Goal: Transaction & Acquisition: Purchase product/service

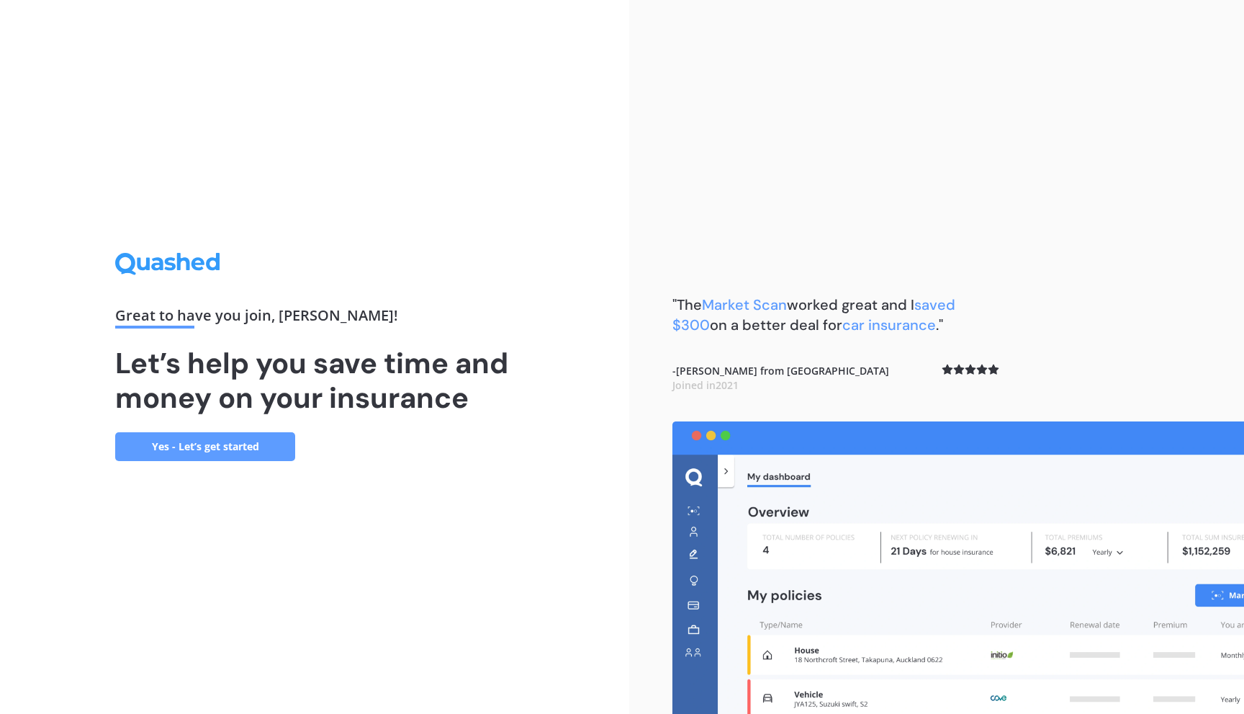
click at [238, 451] on link "Yes - Let’s get started" at bounding box center [205, 446] width 180 height 29
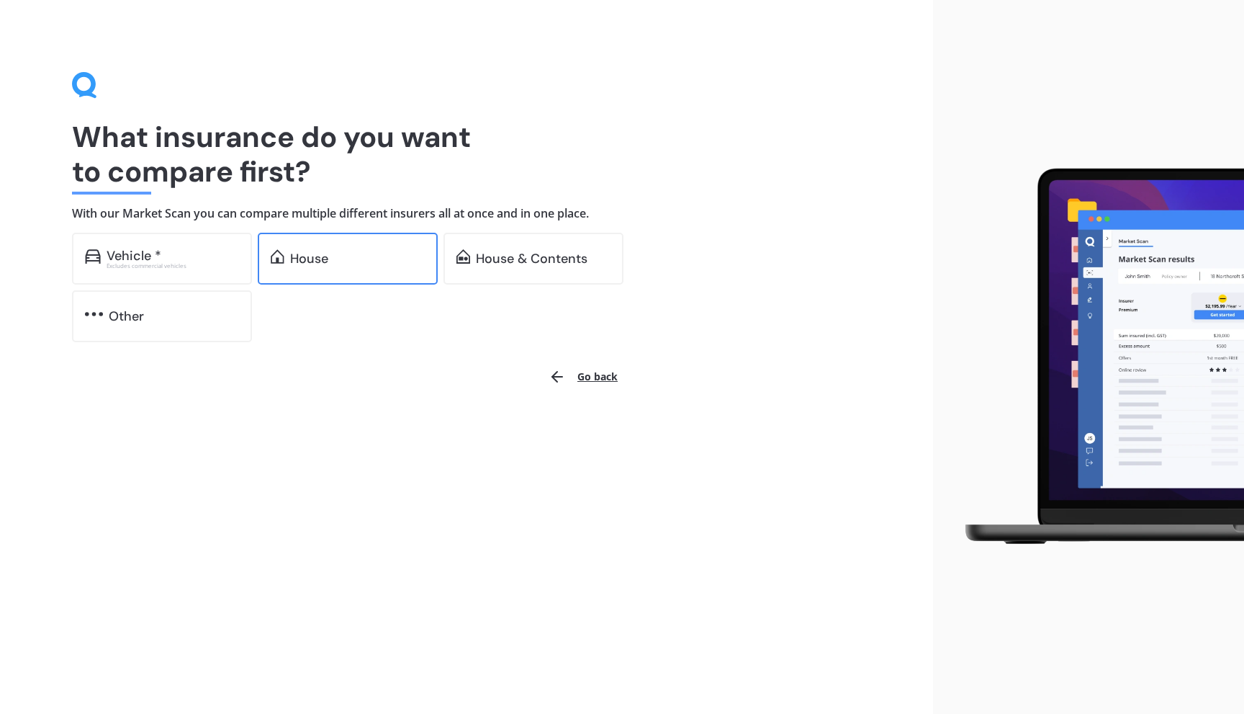
click at [337, 253] on div "House" at bounding box center [357, 258] width 135 height 14
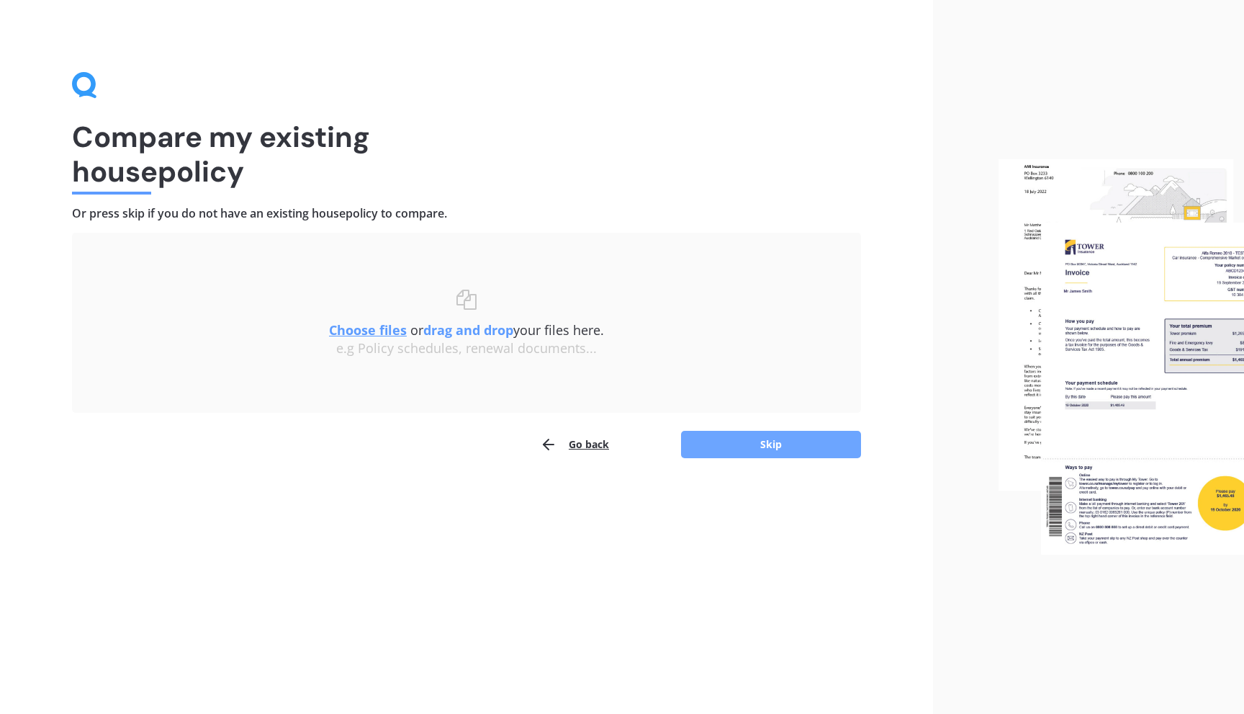
click at [772, 441] on button "Skip" at bounding box center [771, 444] width 180 height 27
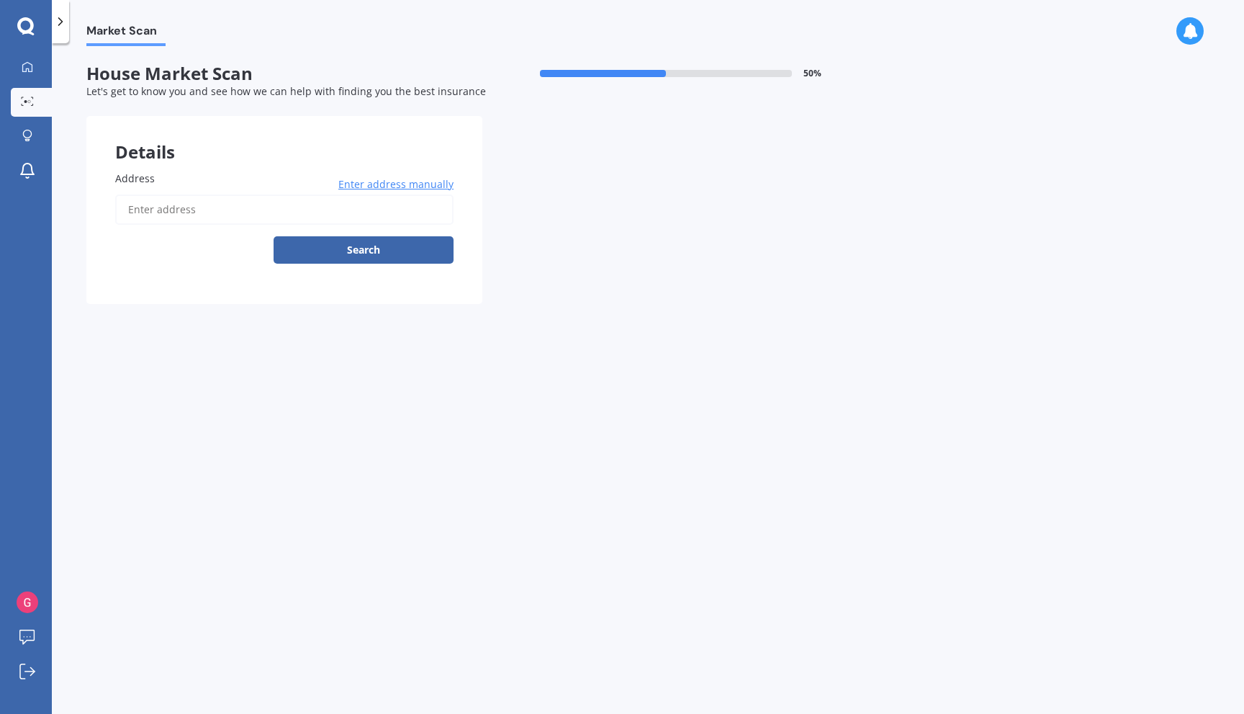
click at [202, 204] on input "Address" at bounding box center [284, 209] width 338 height 30
type input "[STREET_ADDRESS]"
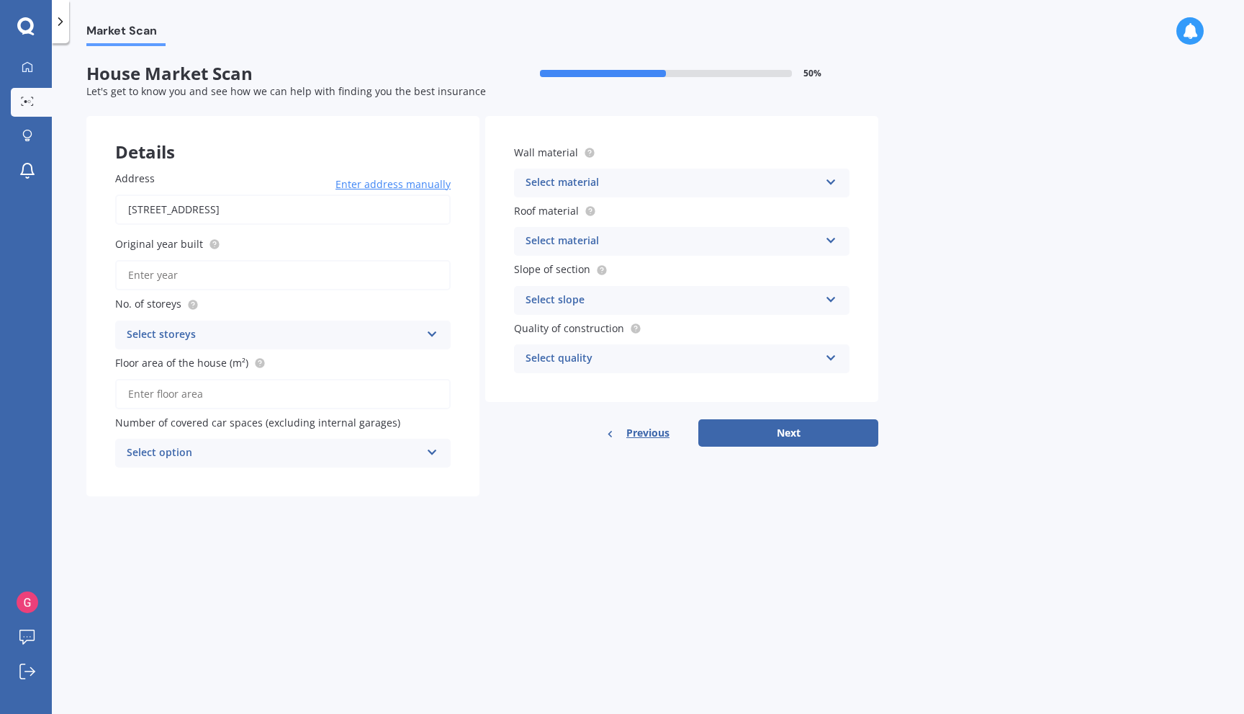
click at [259, 273] on input "Original year built" at bounding box center [283, 275] width 336 height 30
type input "2024"
click at [276, 334] on div "Select storeys" at bounding box center [274, 334] width 294 height 17
click at [276, 334] on div "1" at bounding box center [274, 334] width 294 height 17
click at [305, 339] on div "Select storeys" at bounding box center [276, 335] width 287 height 16
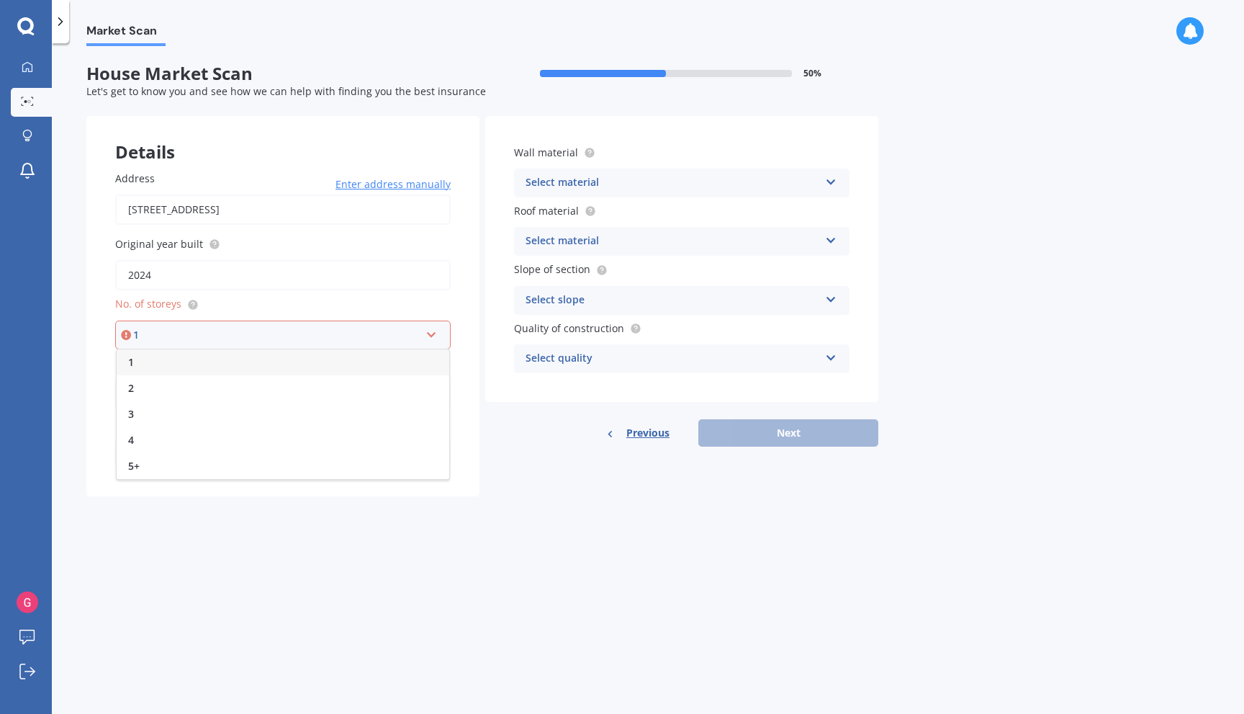
click at [282, 369] on div "1" at bounding box center [283, 362] width 333 height 26
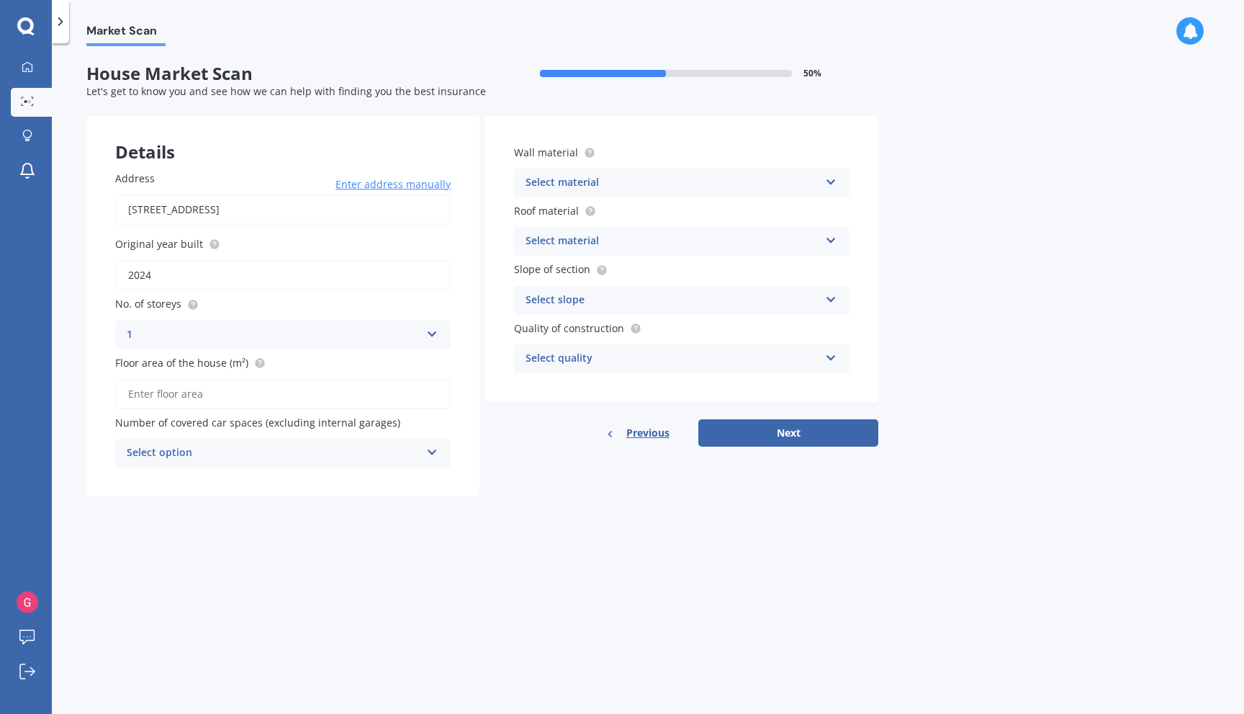
click at [274, 391] on input "Floor area of the house (m²)" at bounding box center [283, 394] width 336 height 30
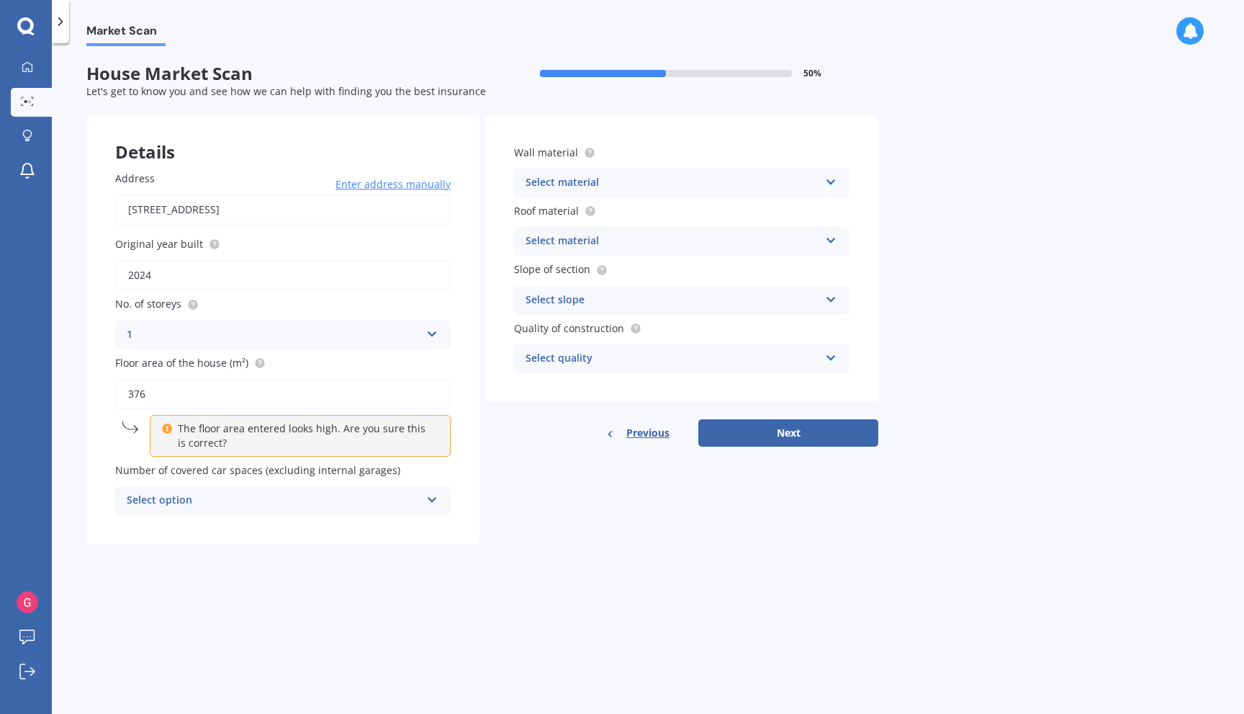
type input "376"
click at [316, 500] on div "Select option" at bounding box center [274, 500] width 294 height 17
click at [280, 577] on div "2" at bounding box center [283, 580] width 334 height 26
click at [829, 179] on icon at bounding box center [831, 179] width 12 height 10
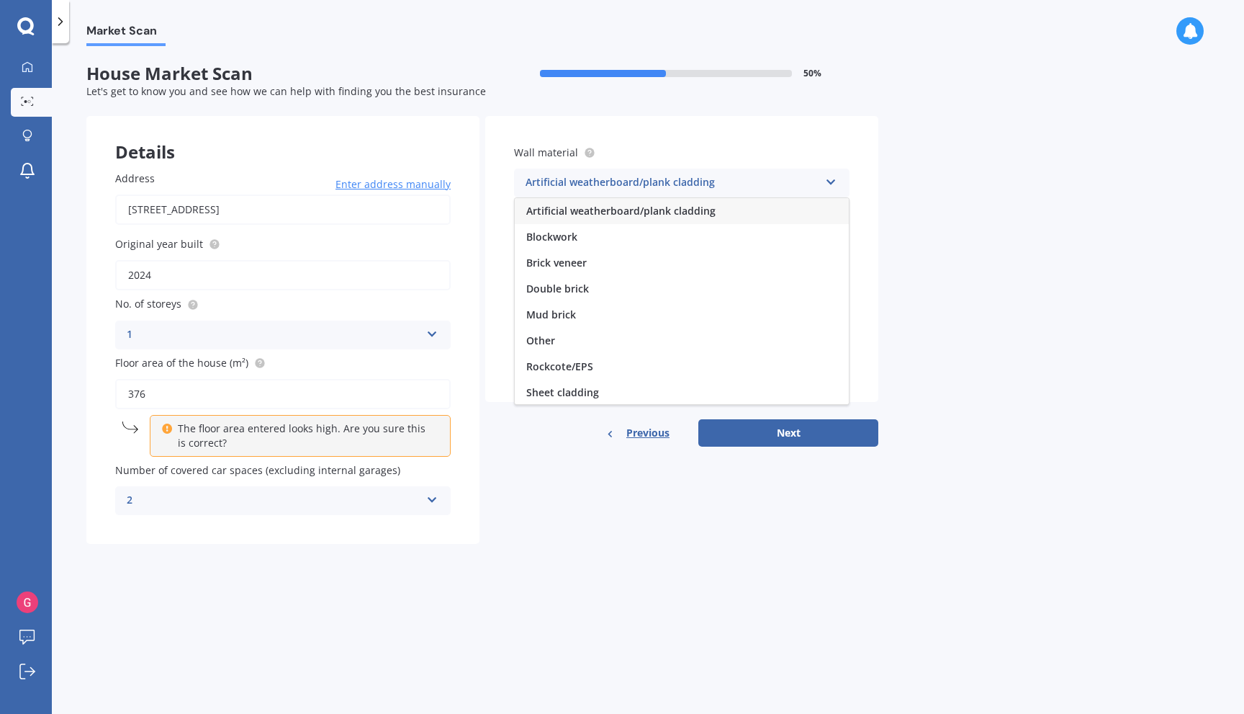
scroll to position [130, 0]
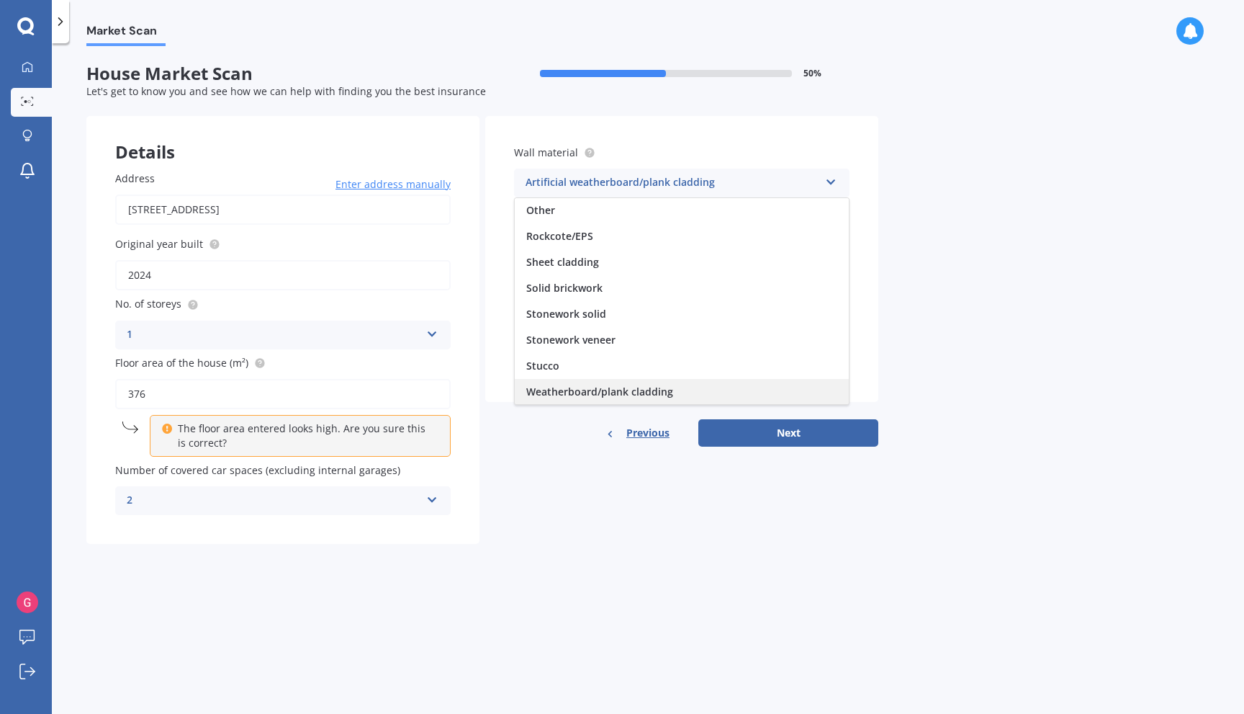
click at [637, 395] on span "Weatherboard/plank cladding" at bounding box center [599, 391] width 147 height 14
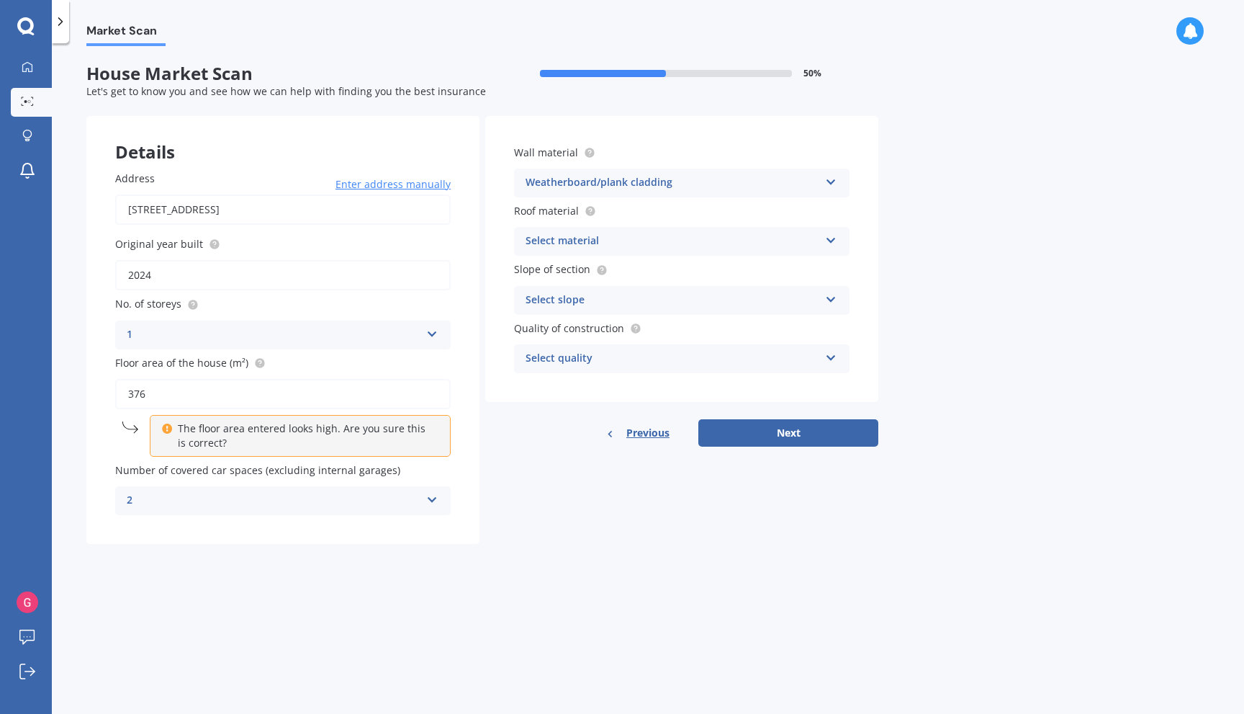
click at [739, 305] on div "Select slope" at bounding box center [673, 300] width 294 height 17
click at [745, 329] on div "Flat or gentle slope (up to about 5°)" at bounding box center [682, 328] width 334 height 26
click at [783, 364] on div "Select quality" at bounding box center [673, 358] width 294 height 17
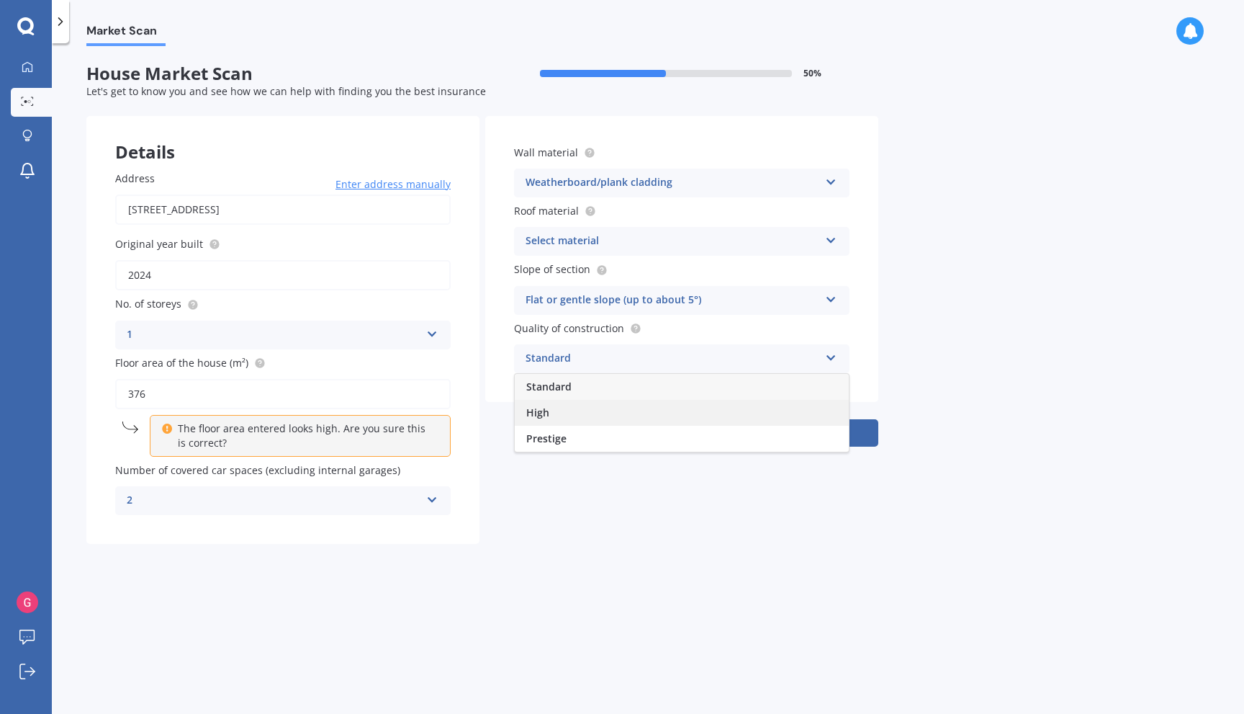
click at [735, 410] on div "High" at bounding box center [682, 413] width 334 height 26
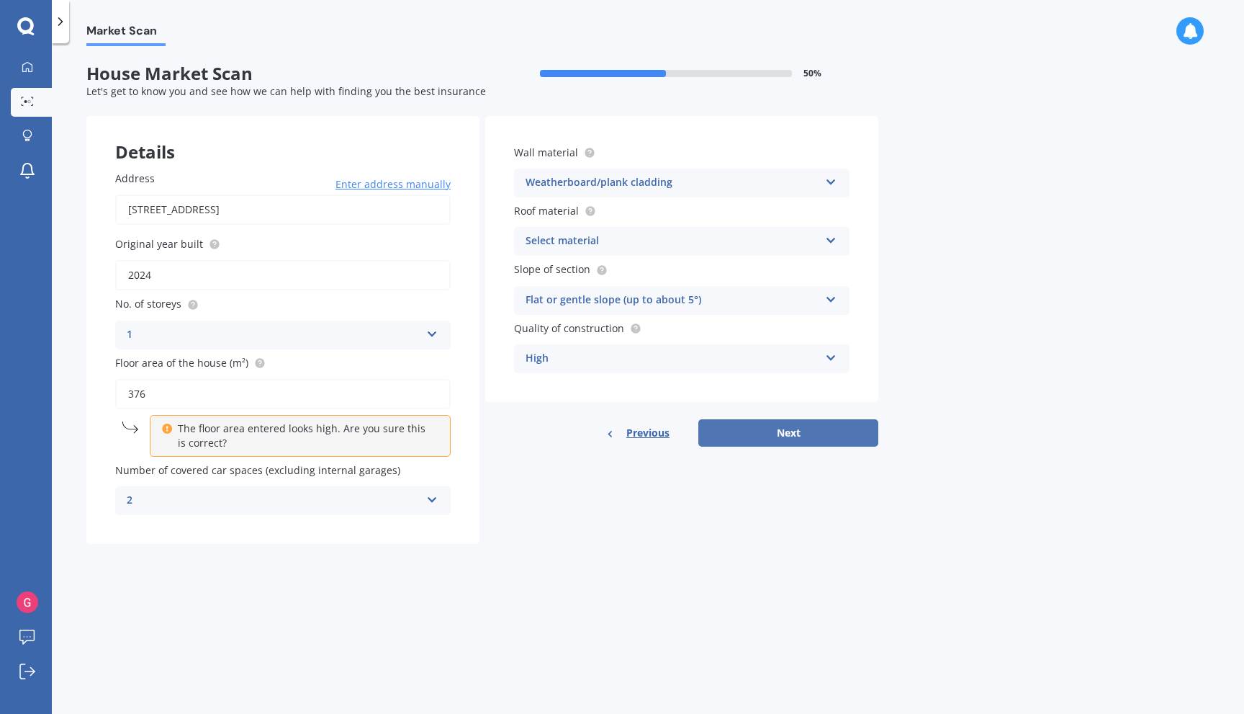
click at [793, 433] on button "Next" at bounding box center [788, 432] width 180 height 27
click at [836, 241] on icon at bounding box center [830, 238] width 12 height 10
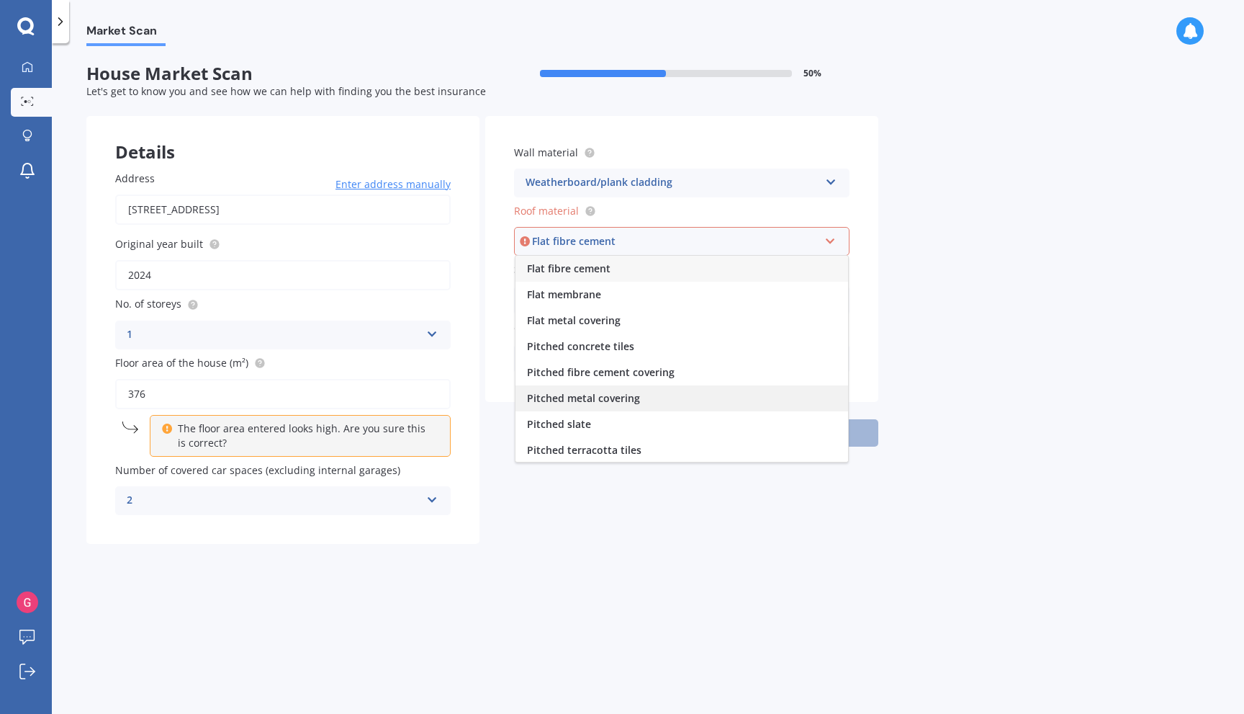
click at [730, 400] on div "Pitched metal covering" at bounding box center [682, 398] width 333 height 26
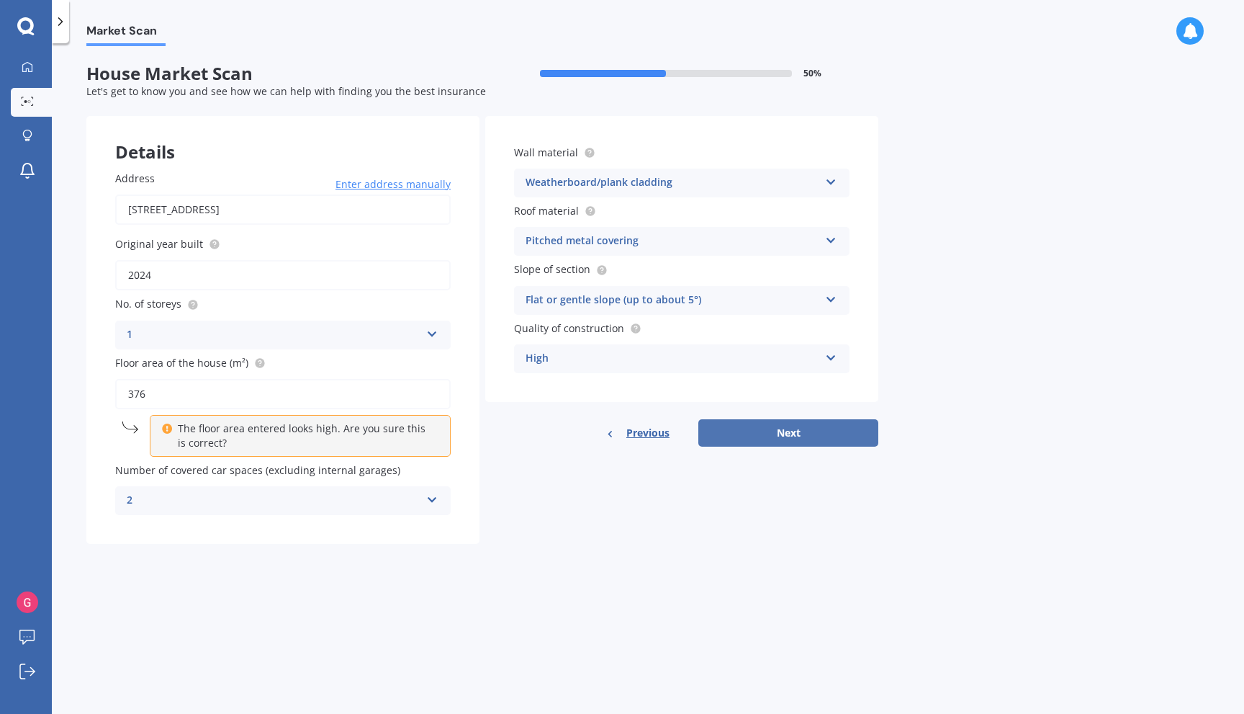
click at [780, 431] on button "Next" at bounding box center [788, 432] width 180 height 27
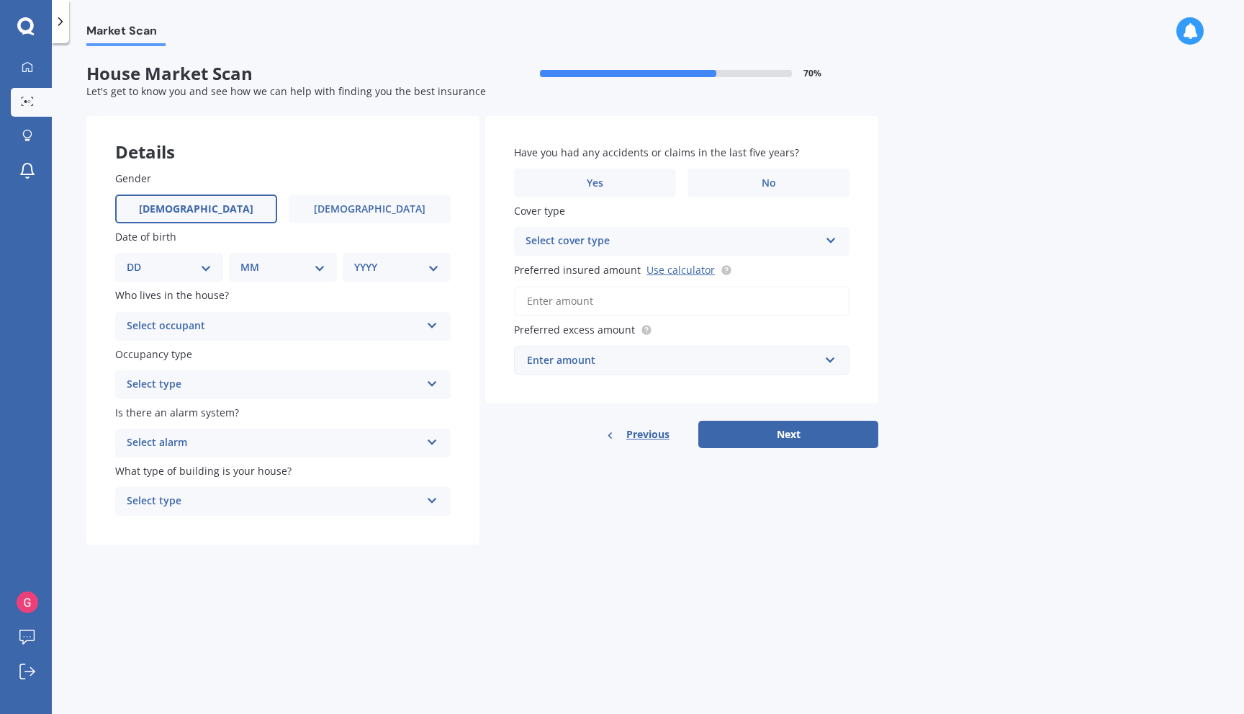
click at [222, 215] on label "[DEMOGRAPHIC_DATA]" at bounding box center [196, 208] width 162 height 29
click at [0, 0] on input "[DEMOGRAPHIC_DATA]" at bounding box center [0, 0] width 0 height 0
click at [202, 269] on select "DD 01 02 03 04 05 06 07 08 09 10 11 12 13 14 15 16 17 18 19 20 21 22 23 24 25 2…" at bounding box center [169, 267] width 85 height 16
select select "24"
click at [138, 259] on select "DD 01 02 03 04 05 06 07 08 09 10 11 12 13 14 15 16 17 18 19 20 21 22 23 24 25 2…" at bounding box center [169, 267] width 85 height 16
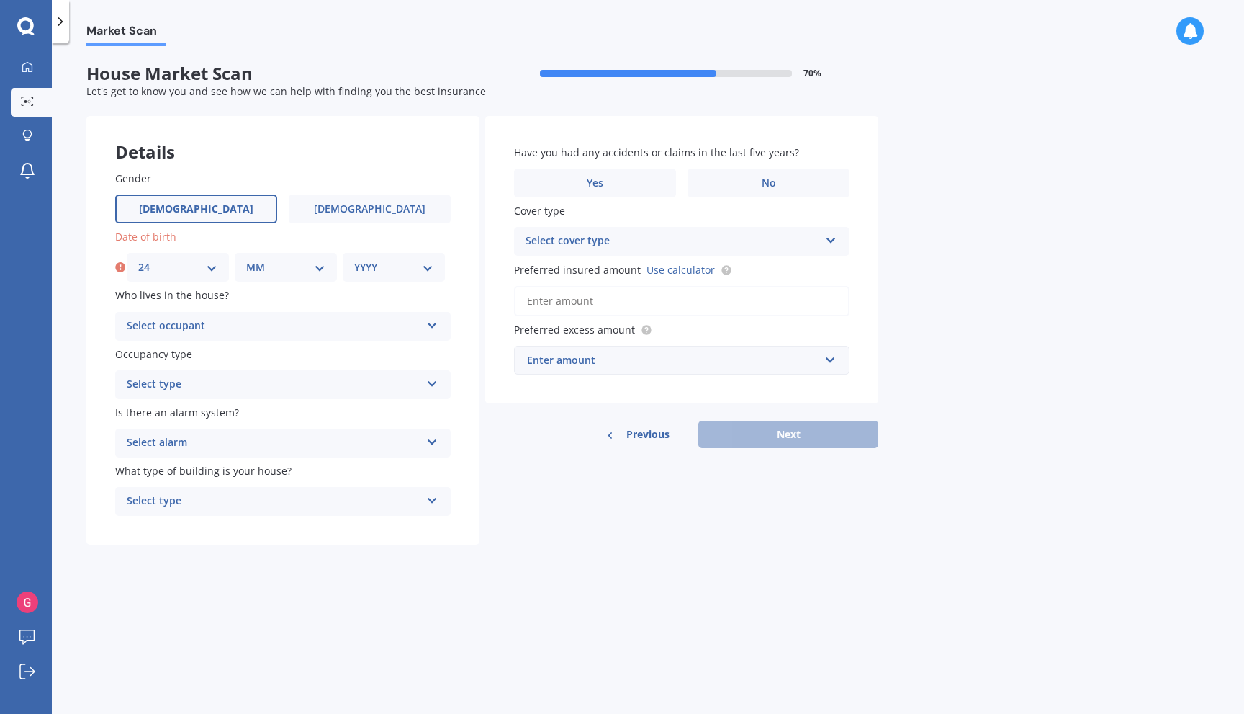
click at [315, 268] on select "MM 01 02 03 04 05 06 07 08 09 10 11 12" at bounding box center [285, 267] width 79 height 16
select select "07"
click at [246, 259] on select "MM 01 02 03 04 05 06 07 08 09 10 11 12" at bounding box center [285, 267] width 79 height 16
click at [419, 276] on div "YYYY 2009 2008 2007 2006 2005 2004 2003 2002 2001 2000 1999 1998 1997 1996 1995…" at bounding box center [394, 267] width 102 height 29
click at [426, 270] on select "YYYY 2009 2008 2007 2006 2005 2004 2003 2002 2001 2000 1999 1998 1997 1996 1995…" at bounding box center [393, 267] width 79 height 16
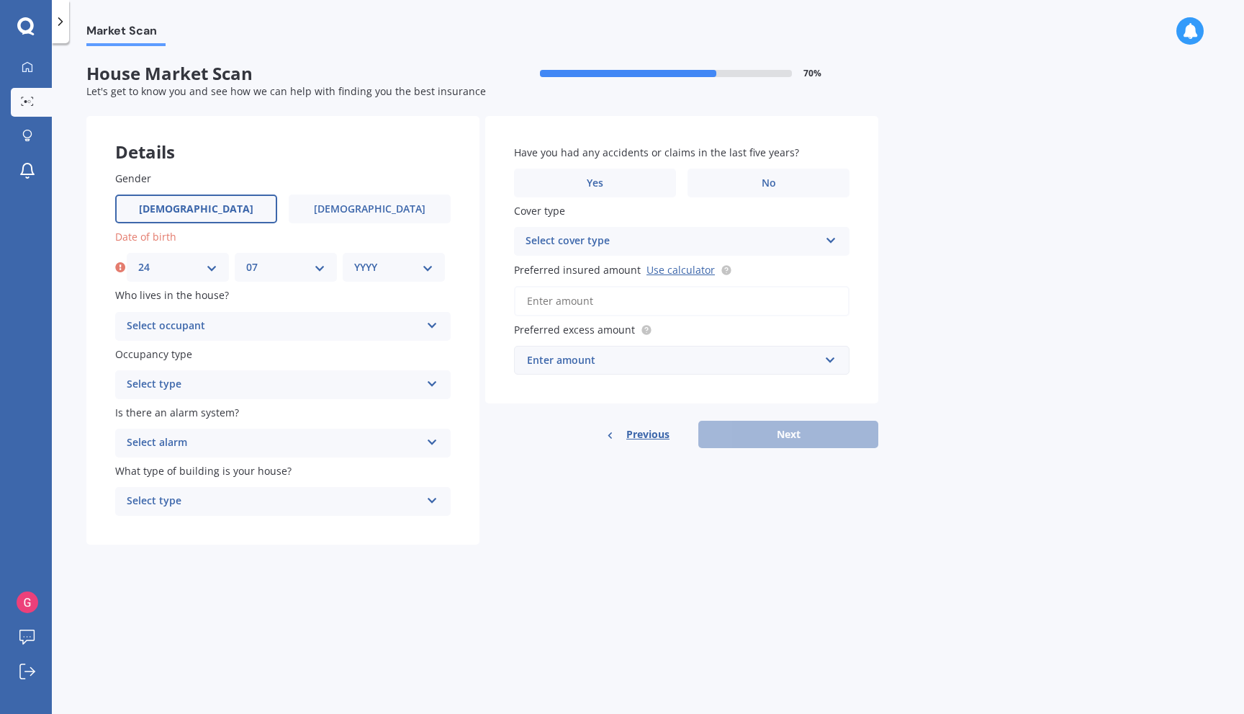
select select "1964"
click at [354, 259] on select "YYYY 2009 2008 2007 2006 2005 2004 2003 2002 2001 2000 1999 1998 1997 1996 1995…" at bounding box center [393, 267] width 79 height 16
click at [432, 324] on icon at bounding box center [432, 323] width 12 height 10
click at [390, 359] on div "Owner" at bounding box center [283, 354] width 334 height 26
click at [429, 386] on icon at bounding box center [432, 381] width 12 height 10
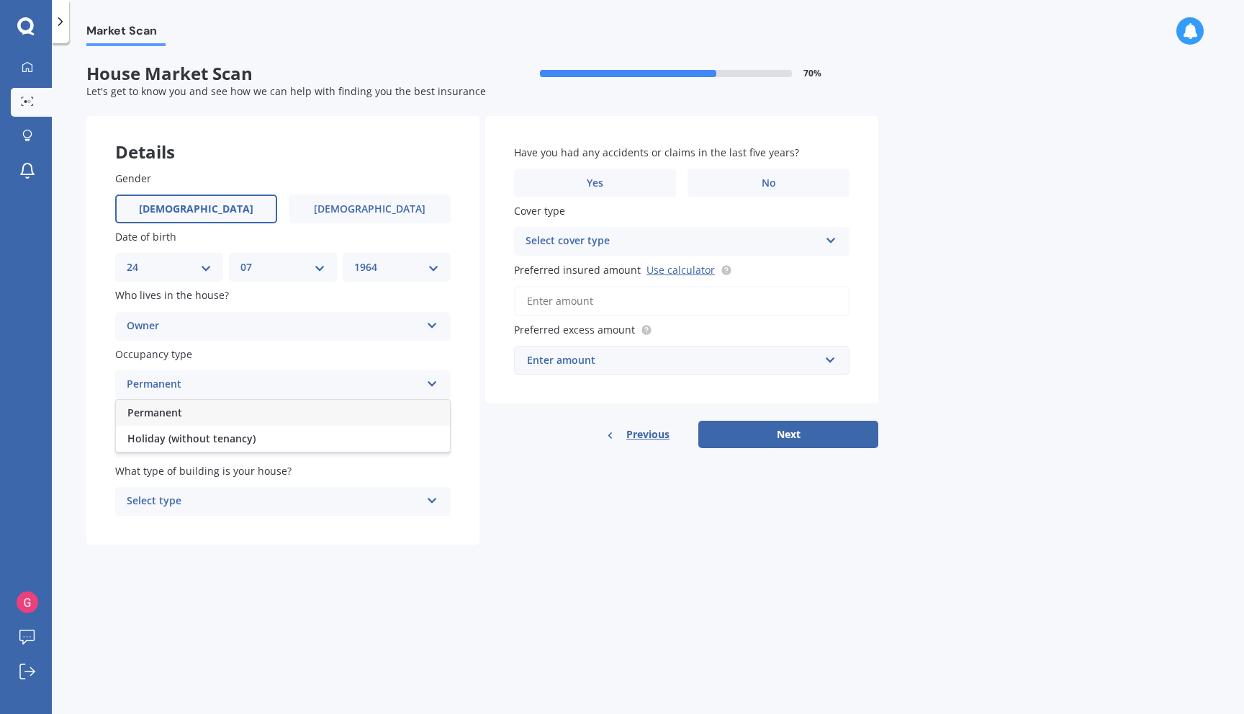
click at [400, 420] on div "Permanent" at bounding box center [283, 413] width 334 height 26
click at [427, 447] on div "Select alarm Yes, monitored Yes, not monitored No" at bounding box center [283, 442] width 336 height 29
click at [392, 495] on div "Yes, not monitored" at bounding box center [283, 497] width 334 height 26
click at [392, 495] on div "Select type" at bounding box center [274, 500] width 294 height 17
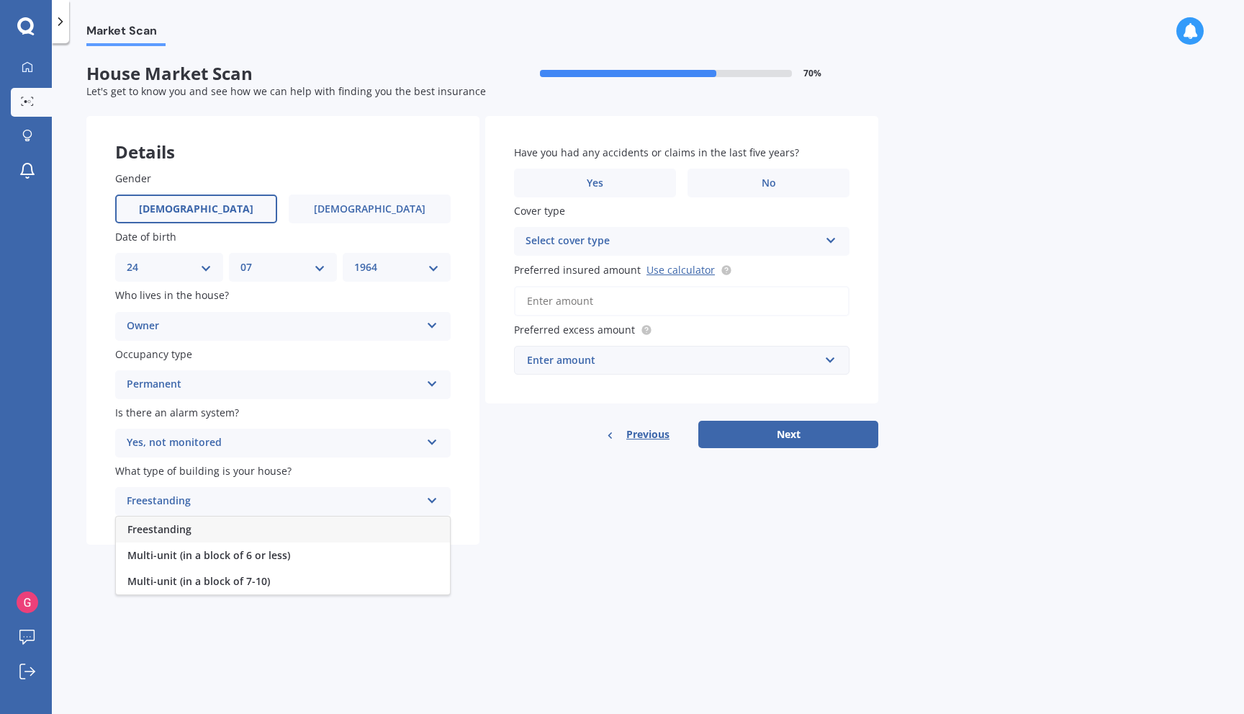
click at [372, 532] on div "Freestanding" at bounding box center [283, 529] width 334 height 26
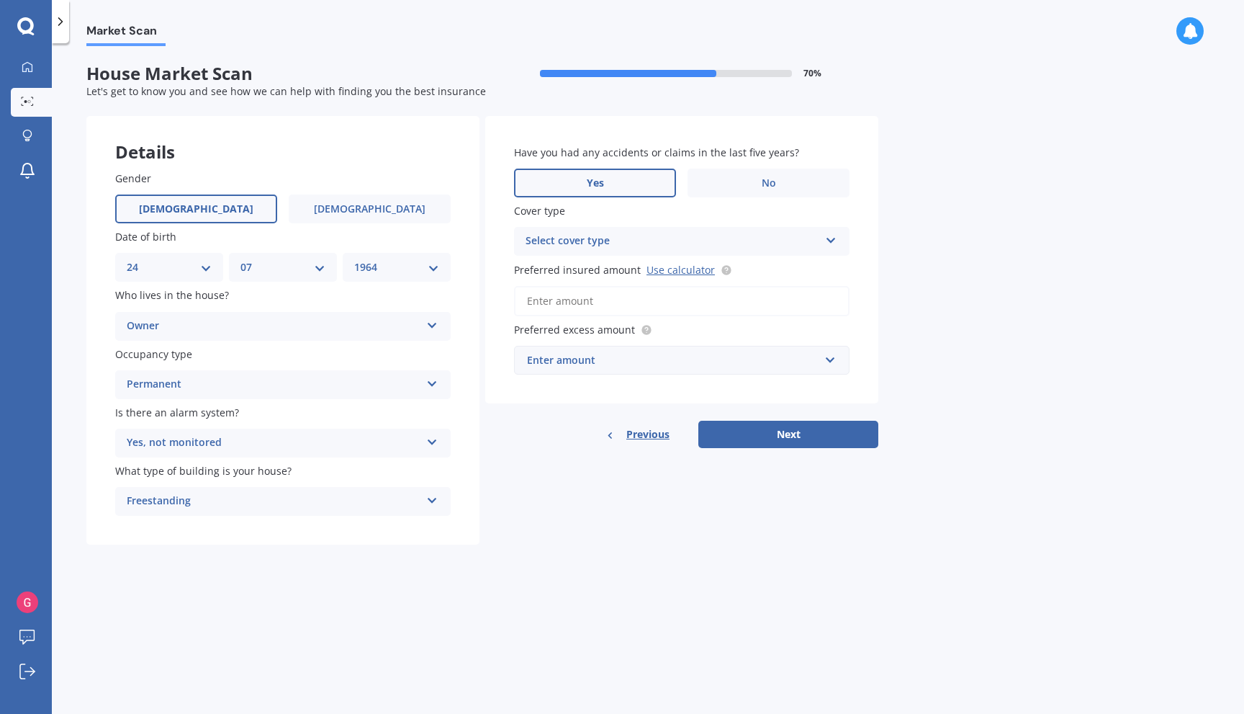
click at [651, 181] on label "Yes" at bounding box center [595, 182] width 162 height 29
click at [0, 0] on input "Yes" at bounding box center [0, 0] width 0 height 0
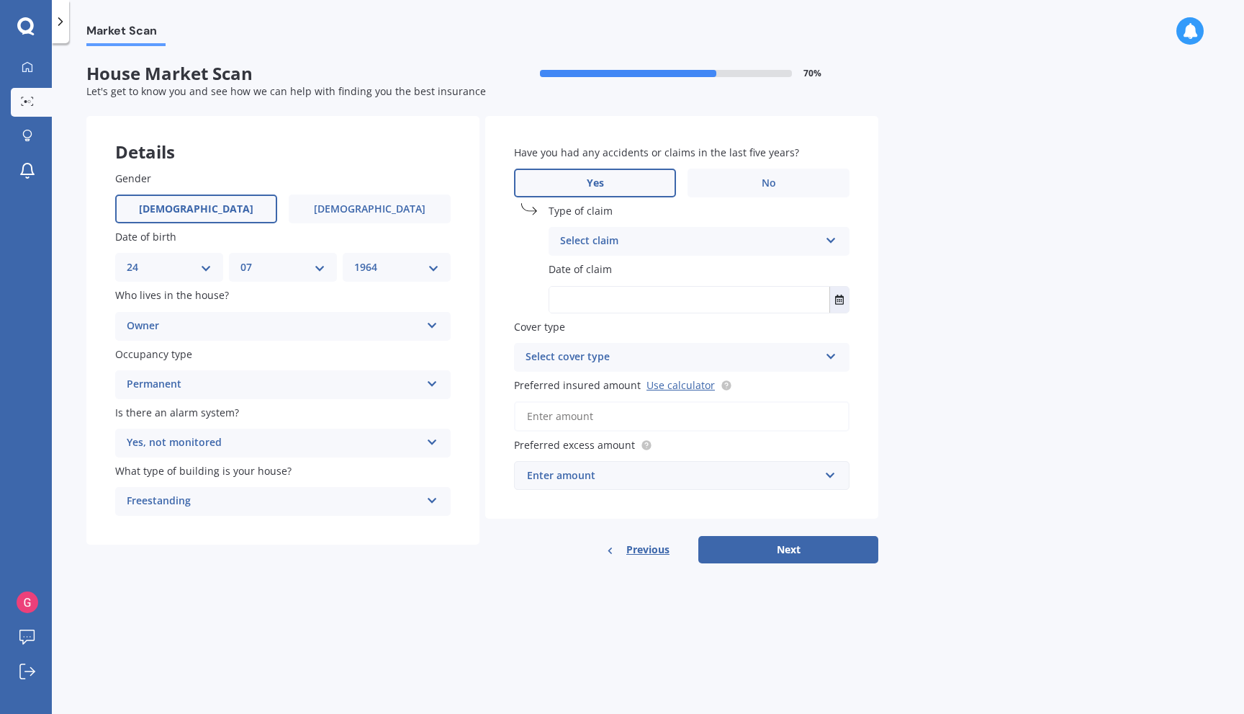
click at [829, 241] on icon at bounding box center [831, 238] width 12 height 10
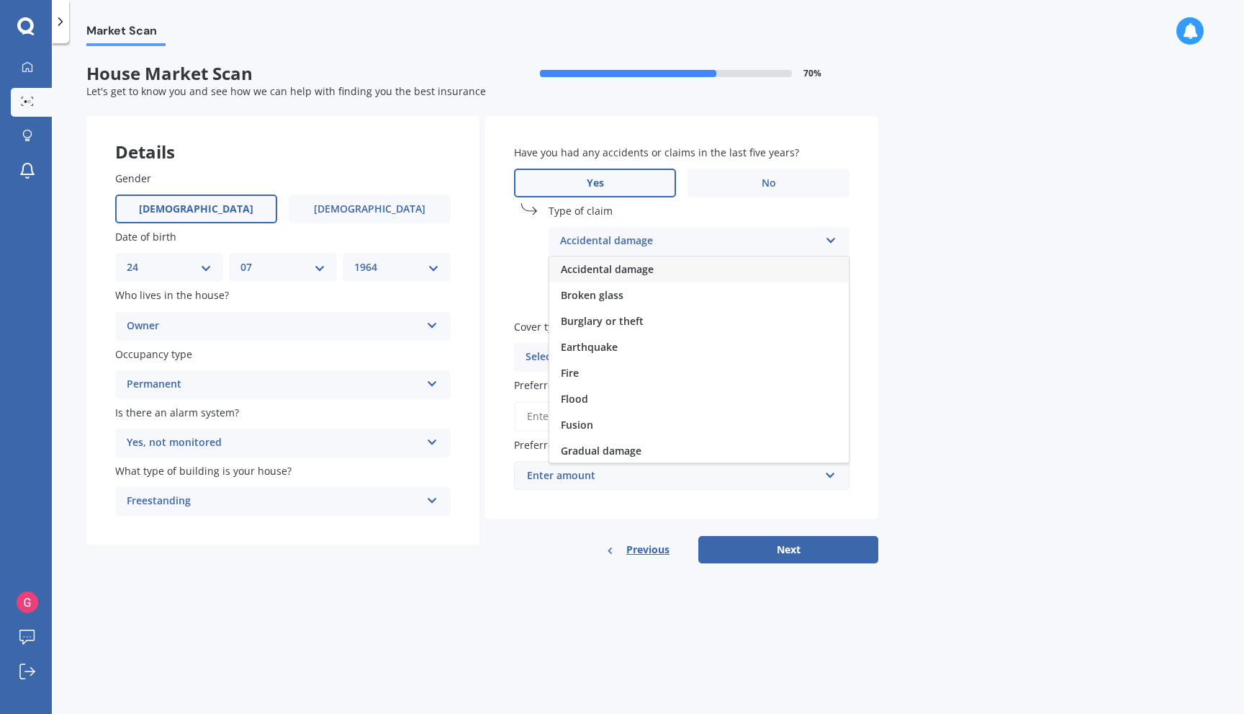
click at [786, 273] on div "Accidental damage" at bounding box center [699, 269] width 300 height 26
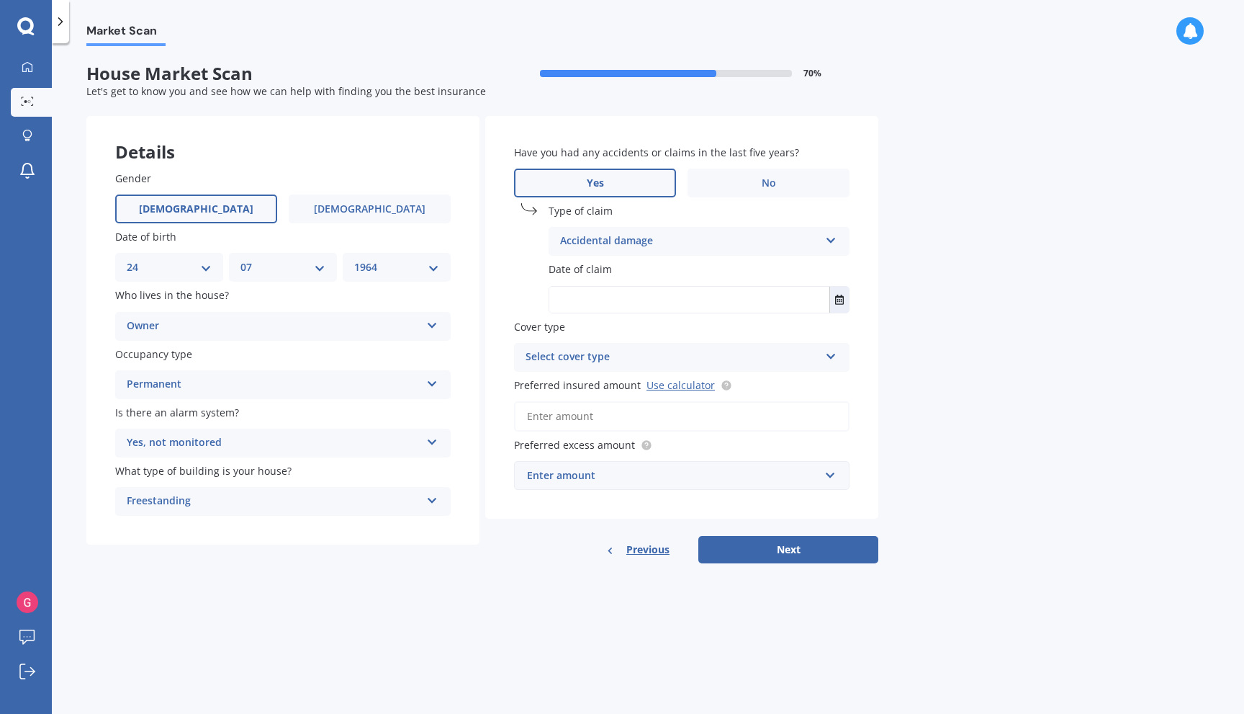
click at [675, 305] on input "text" at bounding box center [689, 300] width 280 height 26
click at [838, 302] on icon "Select date" at bounding box center [839, 299] width 9 height 10
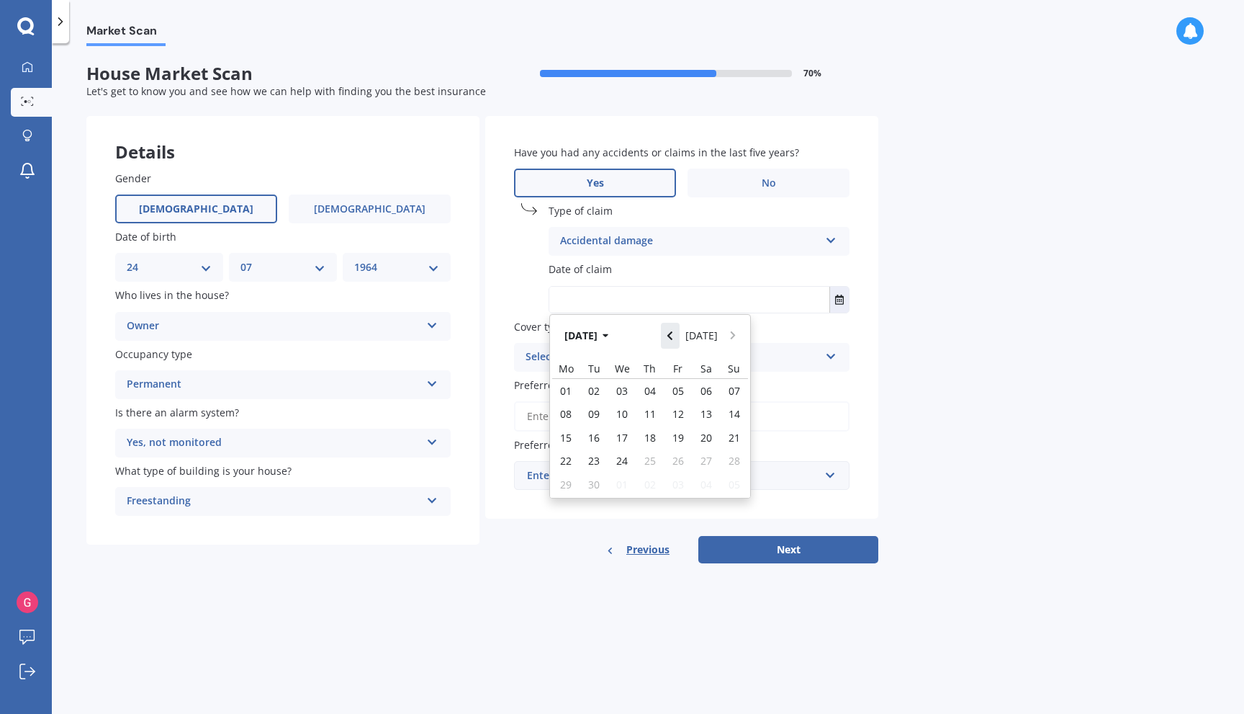
click at [673, 335] on icon "Navigate back" at bounding box center [670, 335] width 6 height 10
click at [625, 395] on span "02" at bounding box center [622, 391] width 12 height 14
type input "[DATE]"
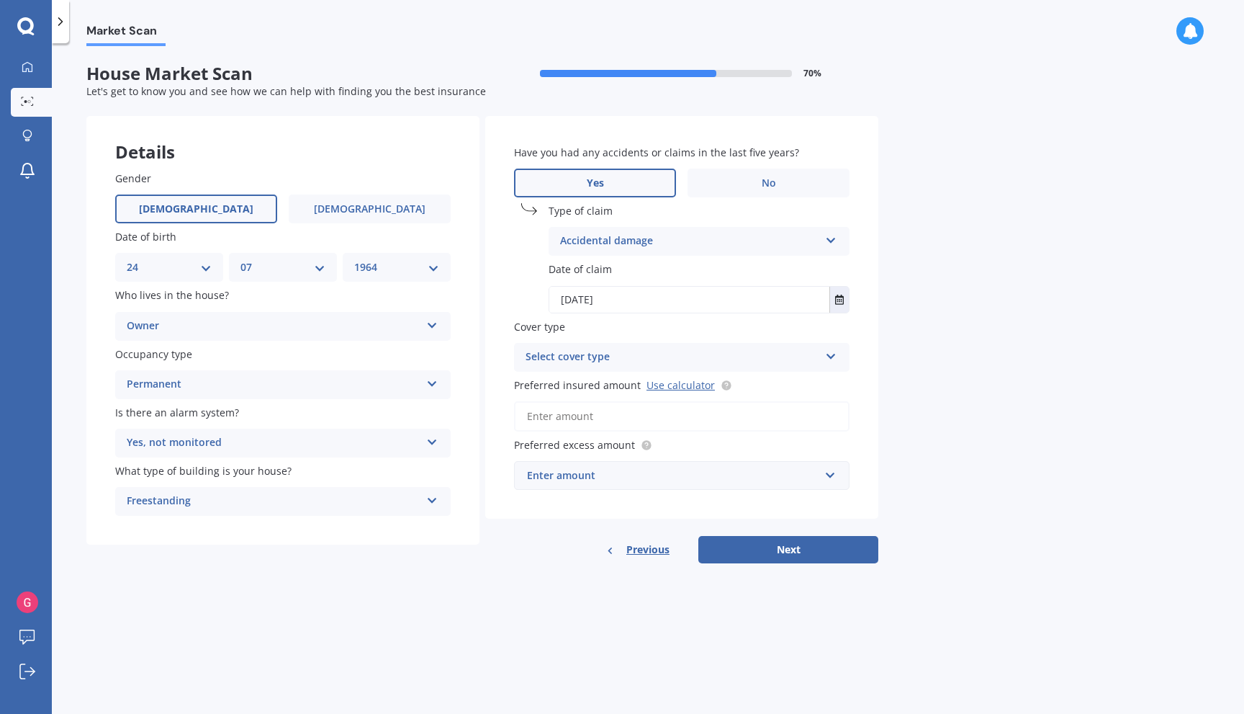
click at [748, 357] on div "Select cover type" at bounding box center [673, 356] width 294 height 17
click at [780, 387] on div "High" at bounding box center [682, 385] width 334 height 26
click at [590, 416] on input "Preferred insured amount Use calculator" at bounding box center [682, 416] width 336 height 30
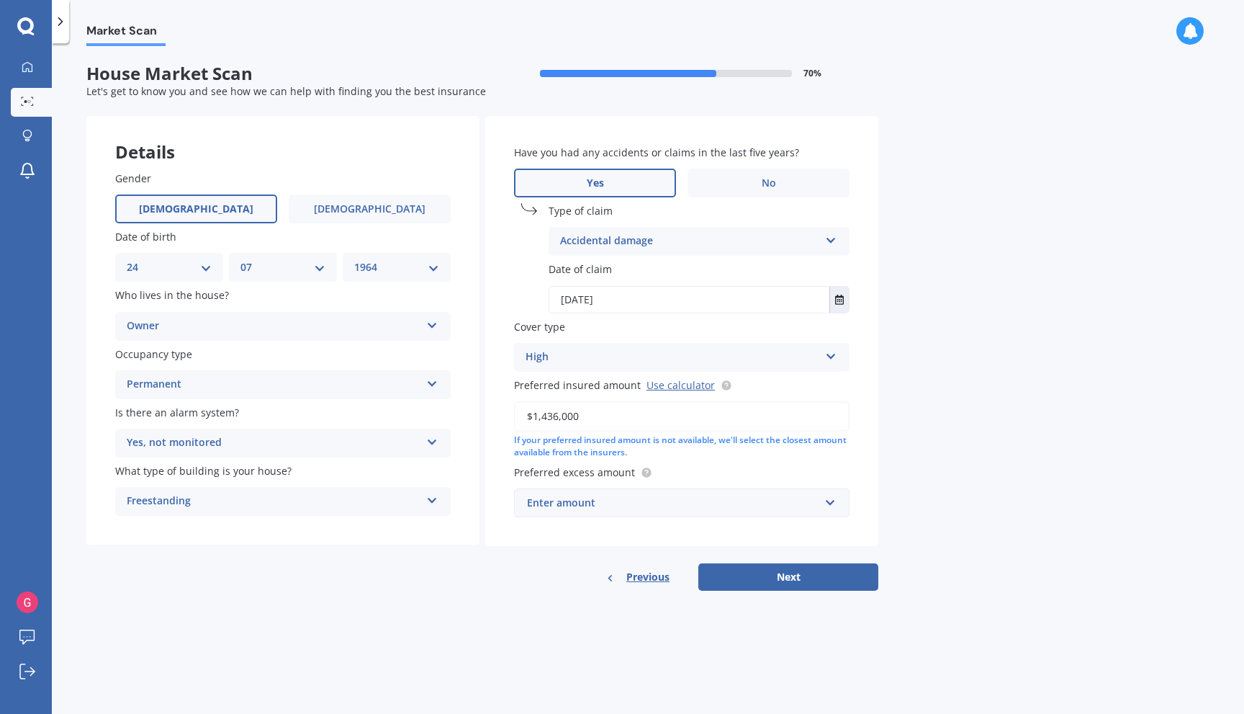
type input "$1,436,000"
click at [829, 499] on input "text" at bounding box center [677, 502] width 323 height 27
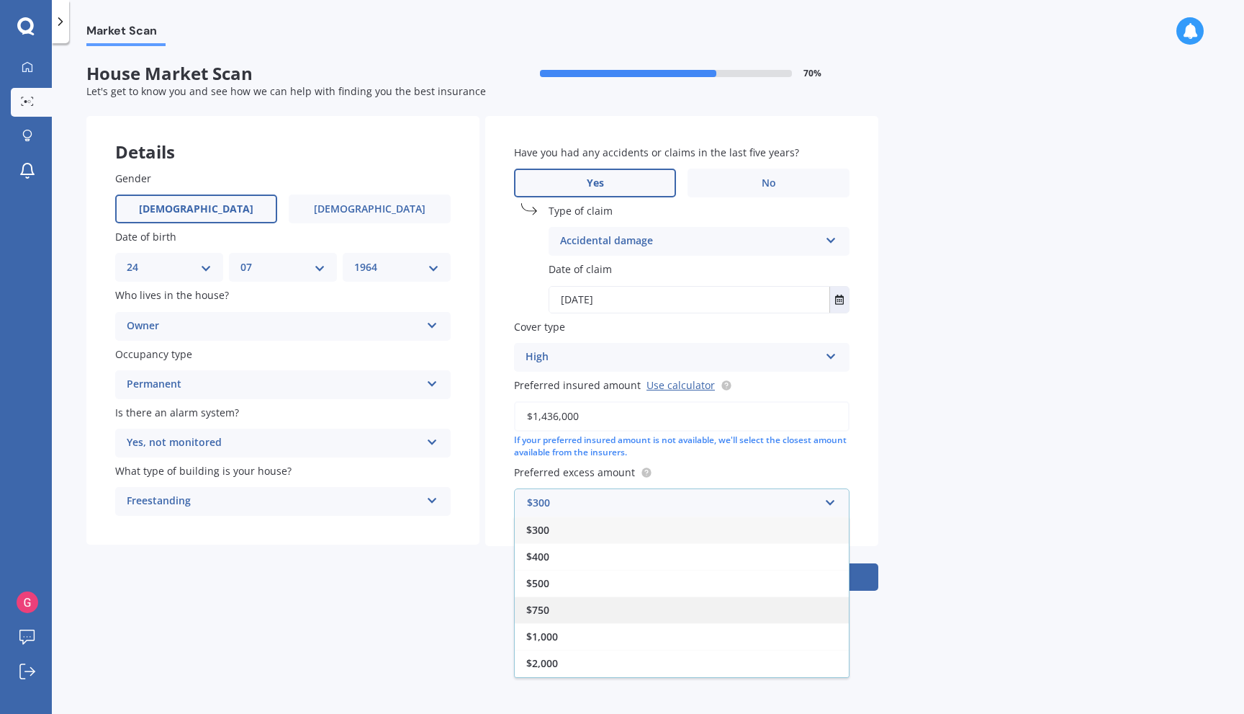
click at [687, 602] on div "$750" at bounding box center [682, 609] width 334 height 27
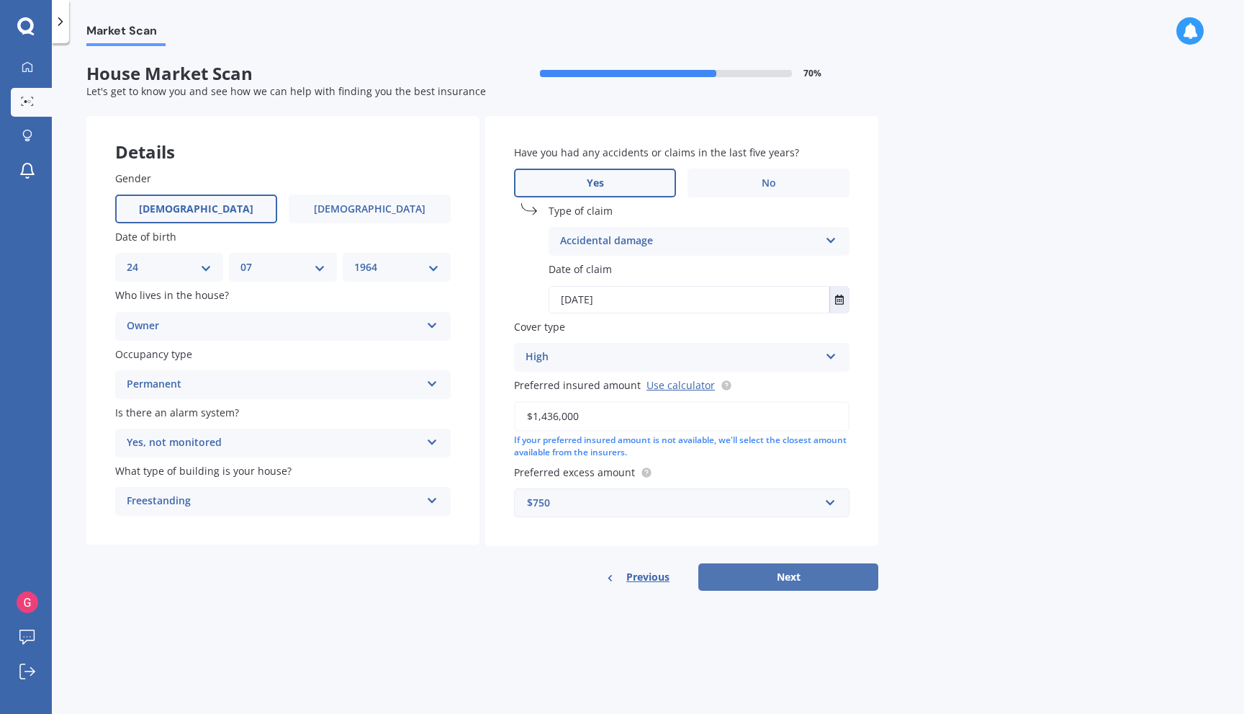
click at [788, 572] on button "Next" at bounding box center [788, 576] width 180 height 27
select select "24"
select select "07"
select select "1964"
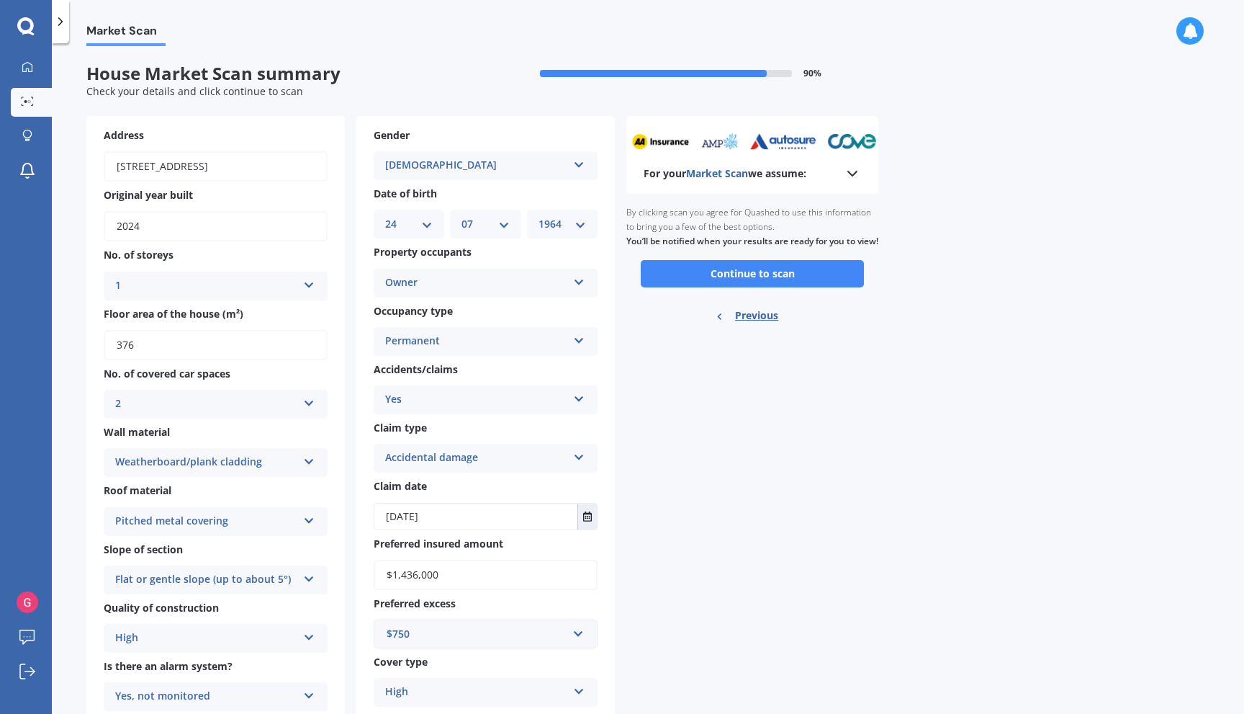
scroll to position [104, 0]
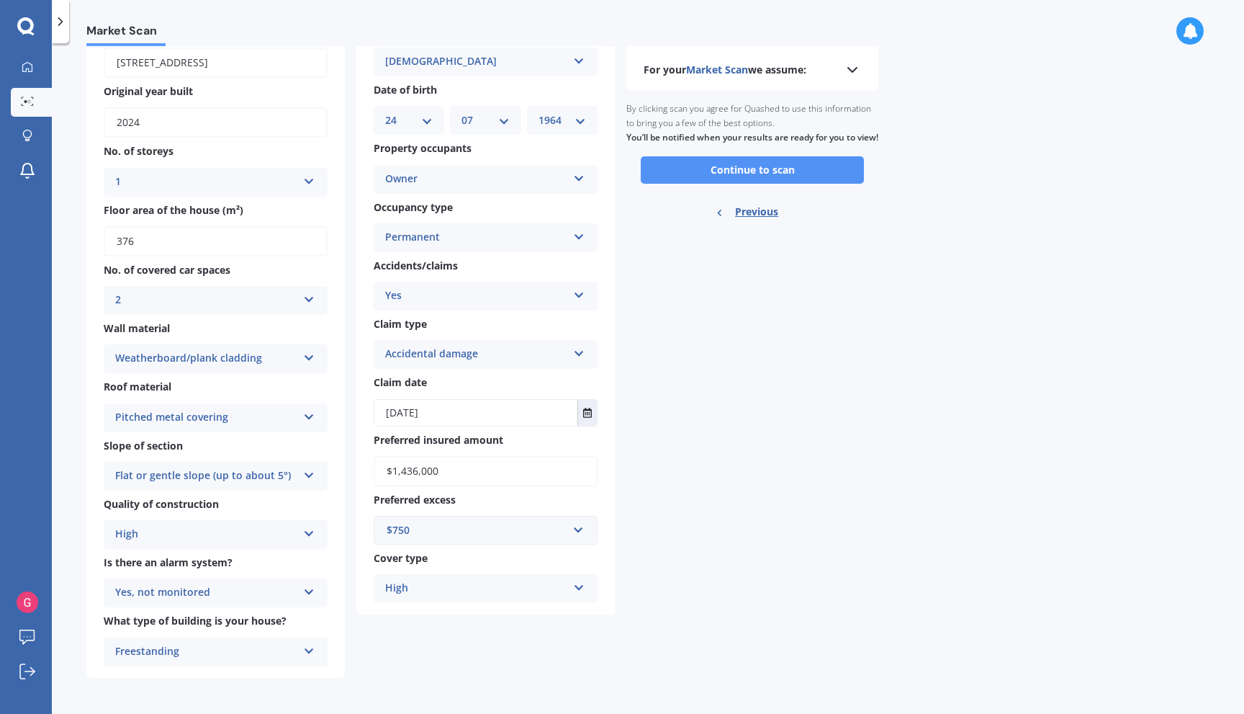
click at [769, 184] on button "Continue to scan" at bounding box center [752, 169] width 223 height 27
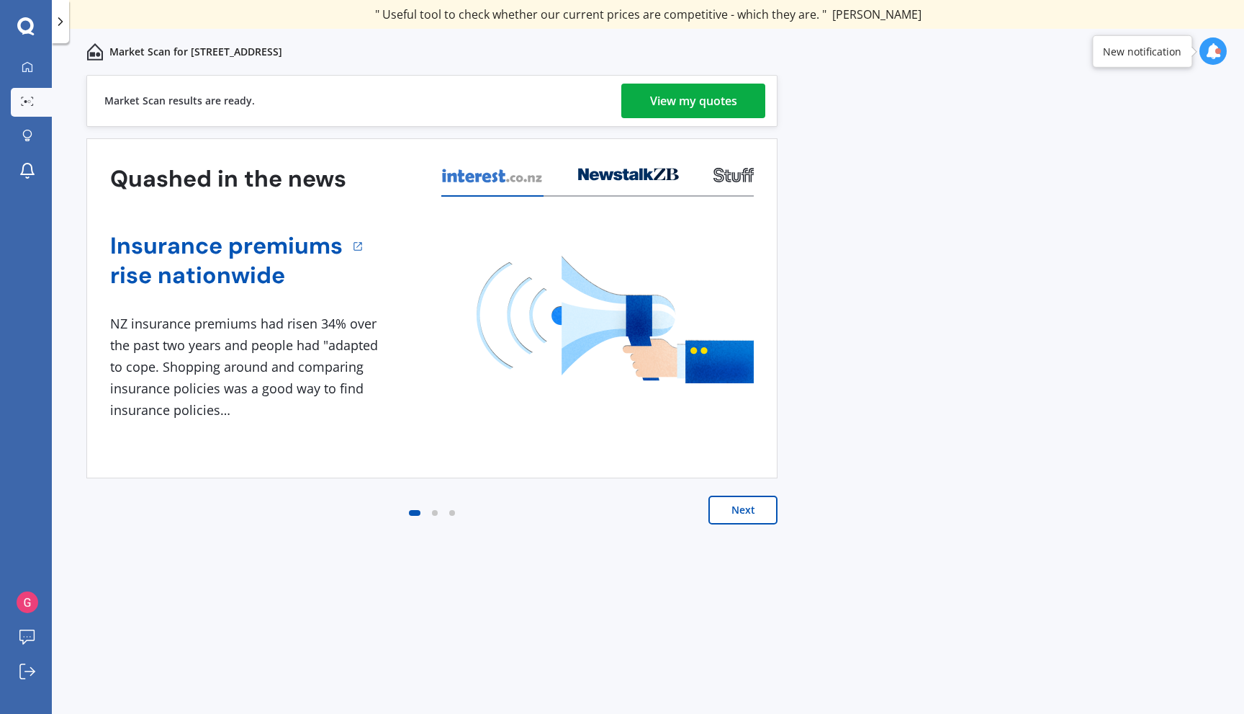
click at [705, 103] on div "View my quotes" at bounding box center [693, 101] width 87 height 35
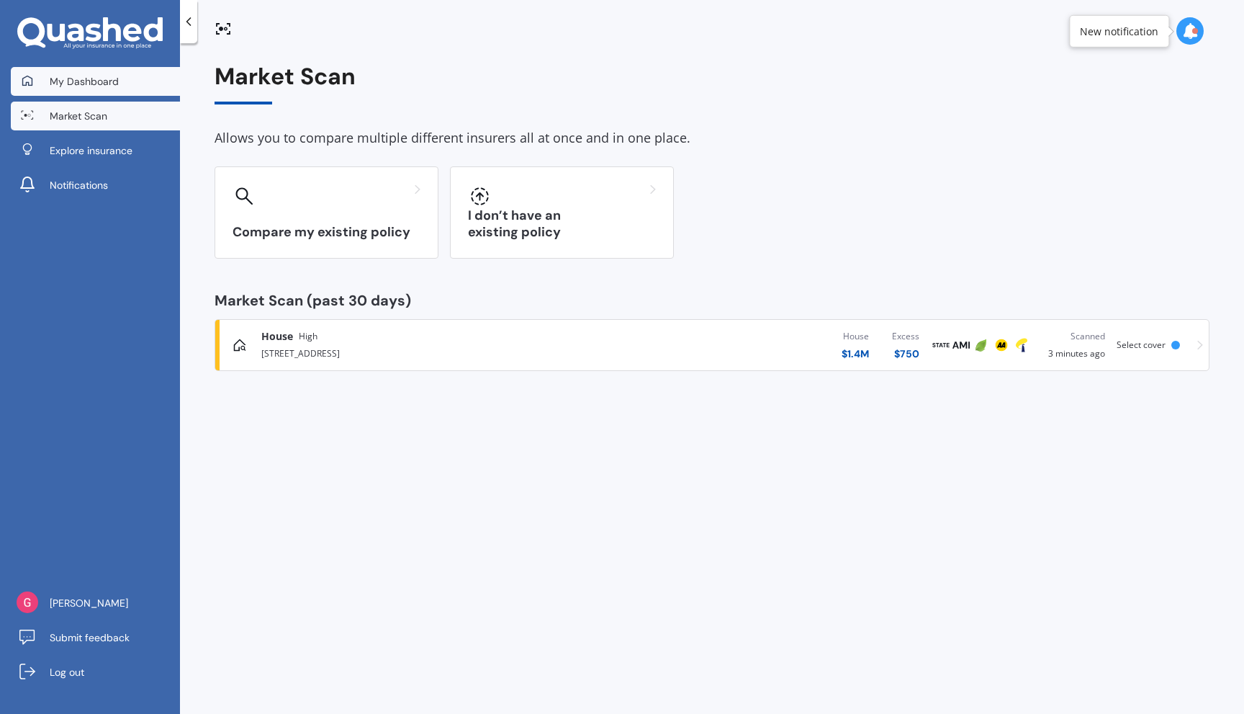
click at [79, 85] on span "My Dashboard" at bounding box center [84, 81] width 69 height 14
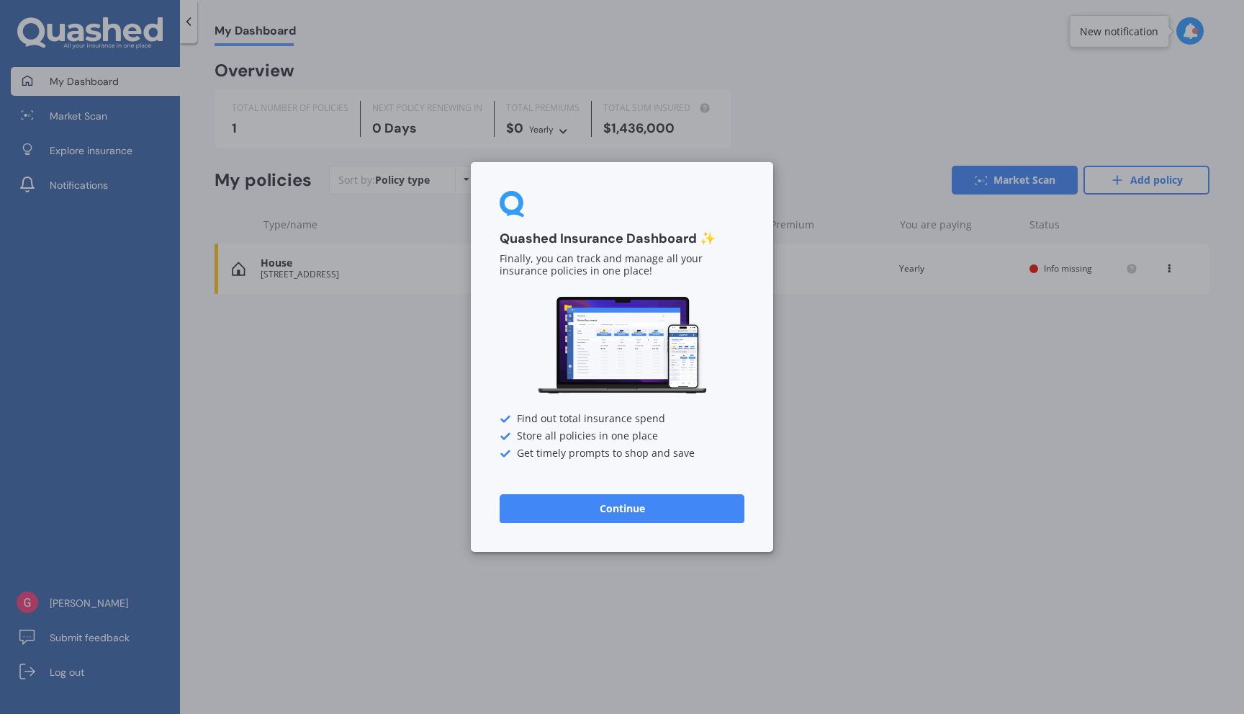
click at [613, 508] on button "Continue" at bounding box center [622, 508] width 245 height 29
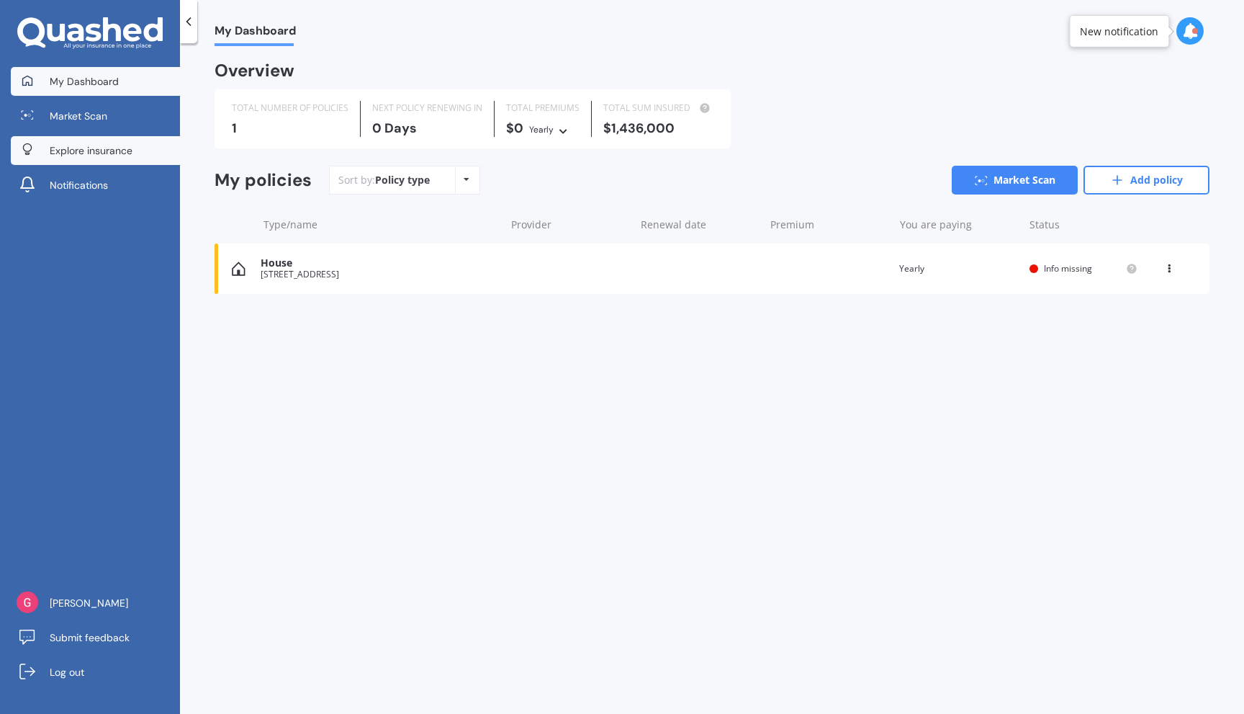
click at [104, 152] on span "Explore insurance" at bounding box center [91, 150] width 83 height 14
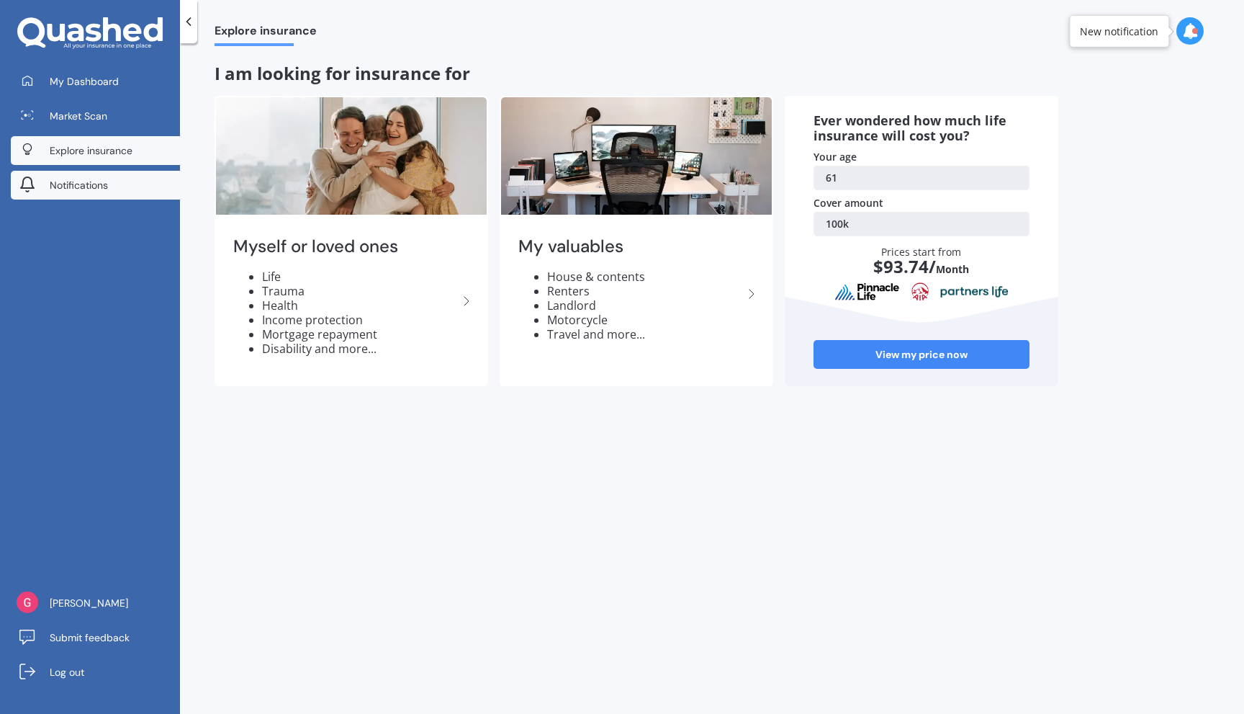
click at [94, 188] on span "Notifications" at bounding box center [79, 185] width 58 height 14
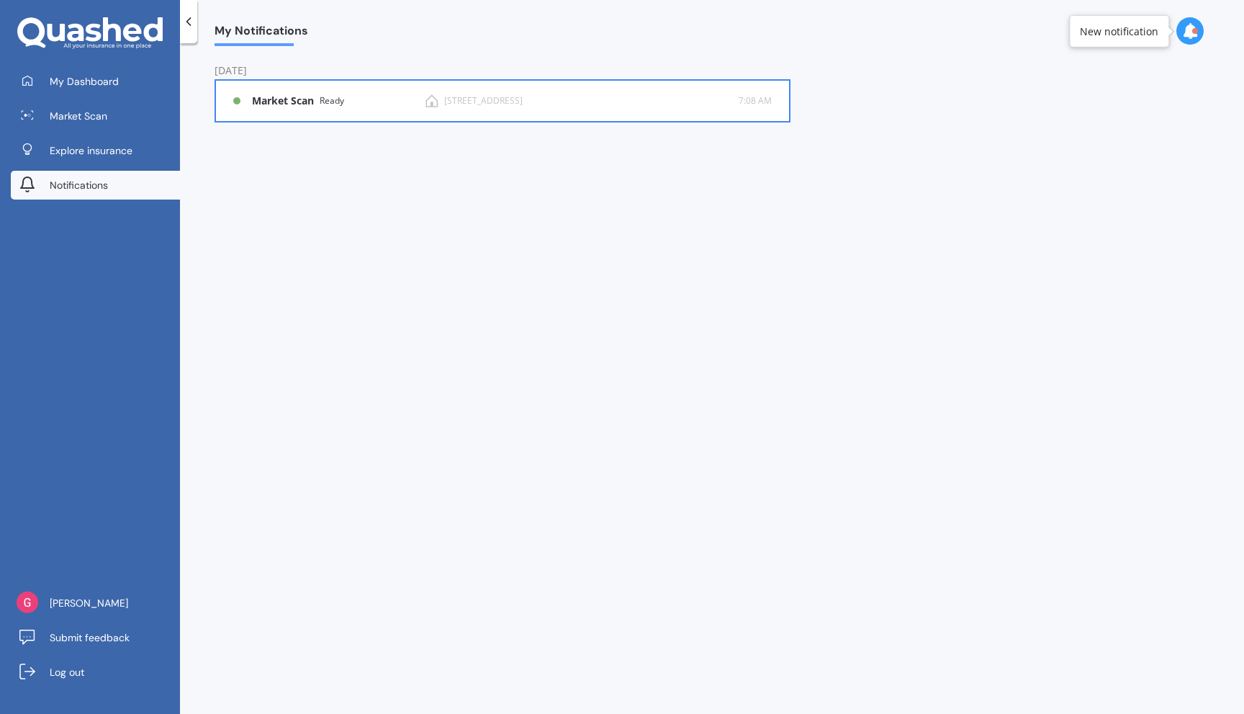
click at [281, 102] on b "Market Scan" at bounding box center [286, 101] width 68 height 12
